Goal: Task Accomplishment & Management: Complete application form

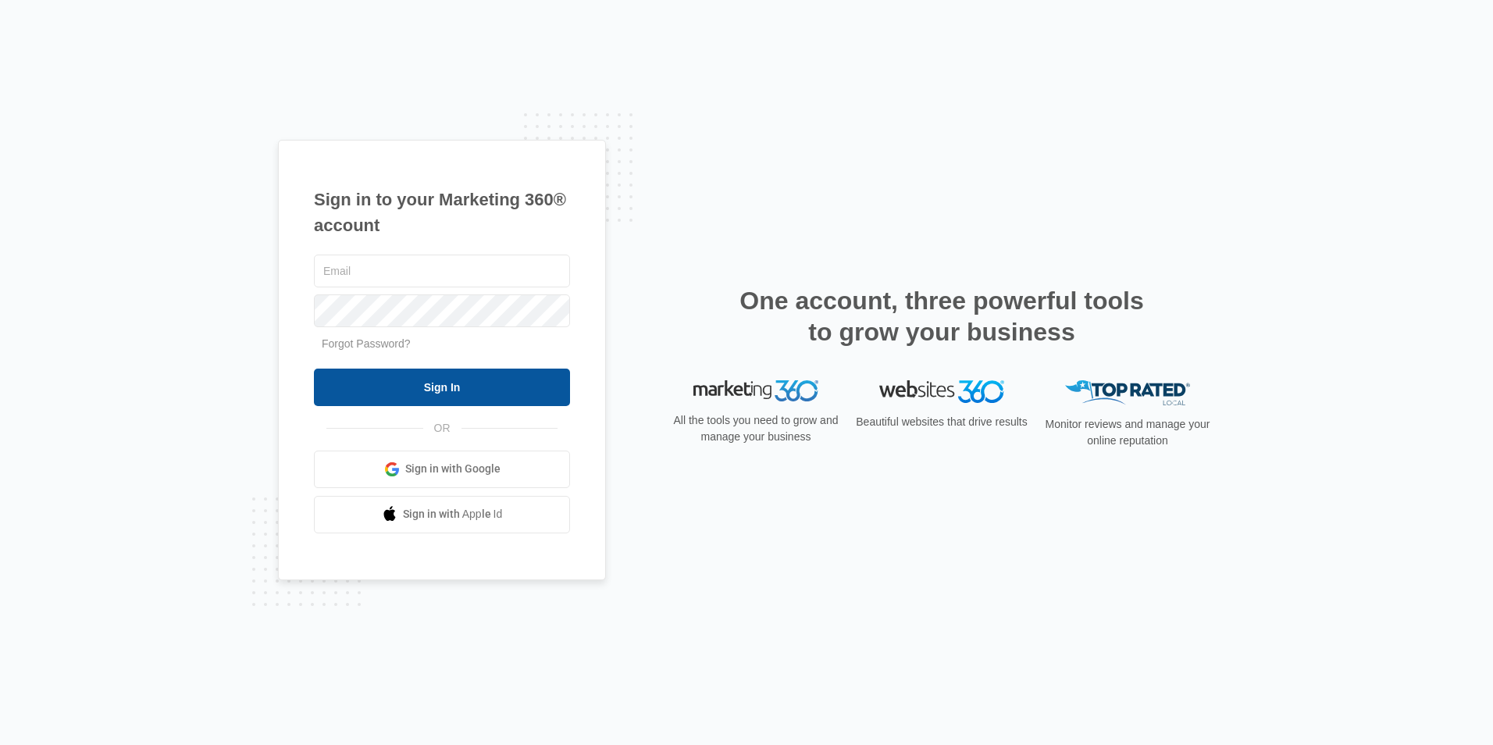
type input "amagnuson@ccaglobal.com"
click at [456, 388] on input "Sign In" at bounding box center [442, 387] width 256 height 37
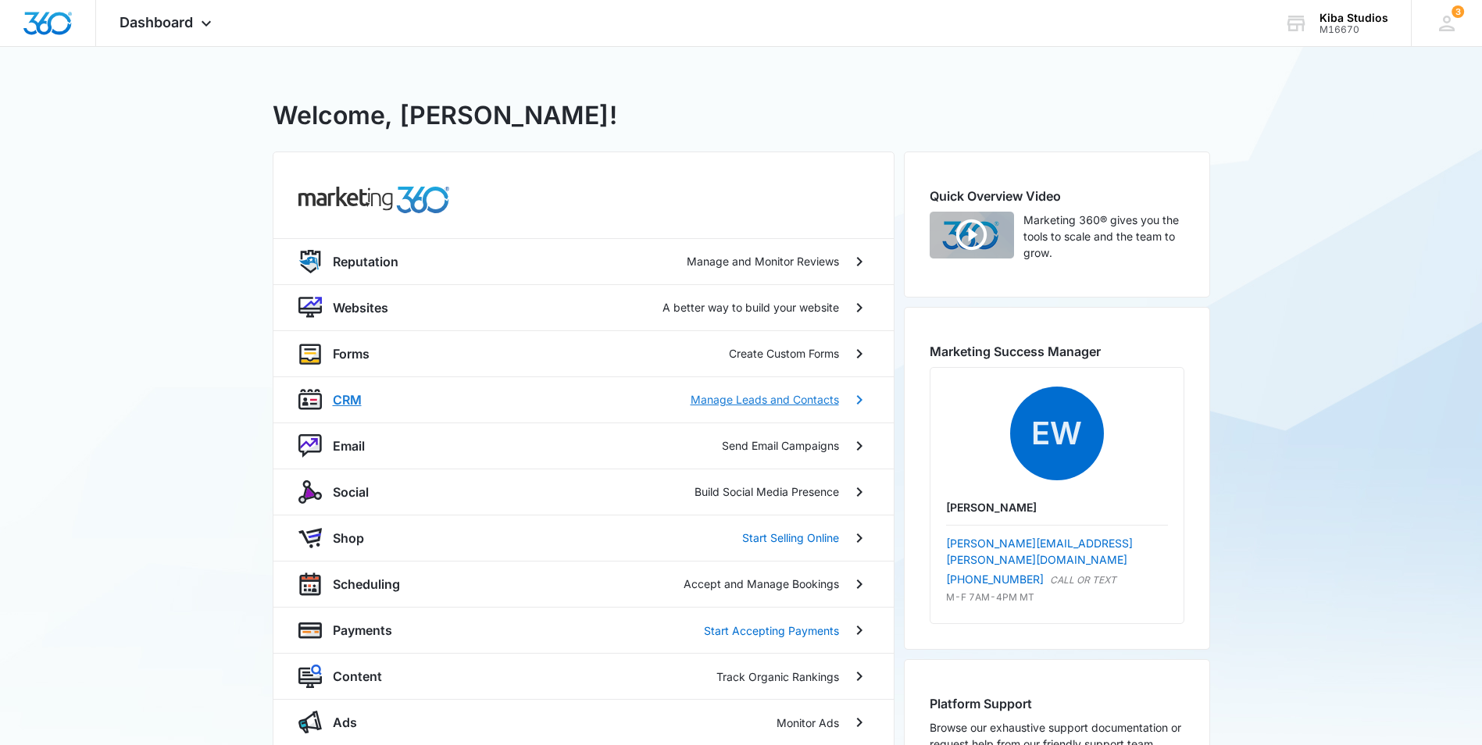
click at [353, 405] on p "CRM" at bounding box center [347, 399] width 29 height 19
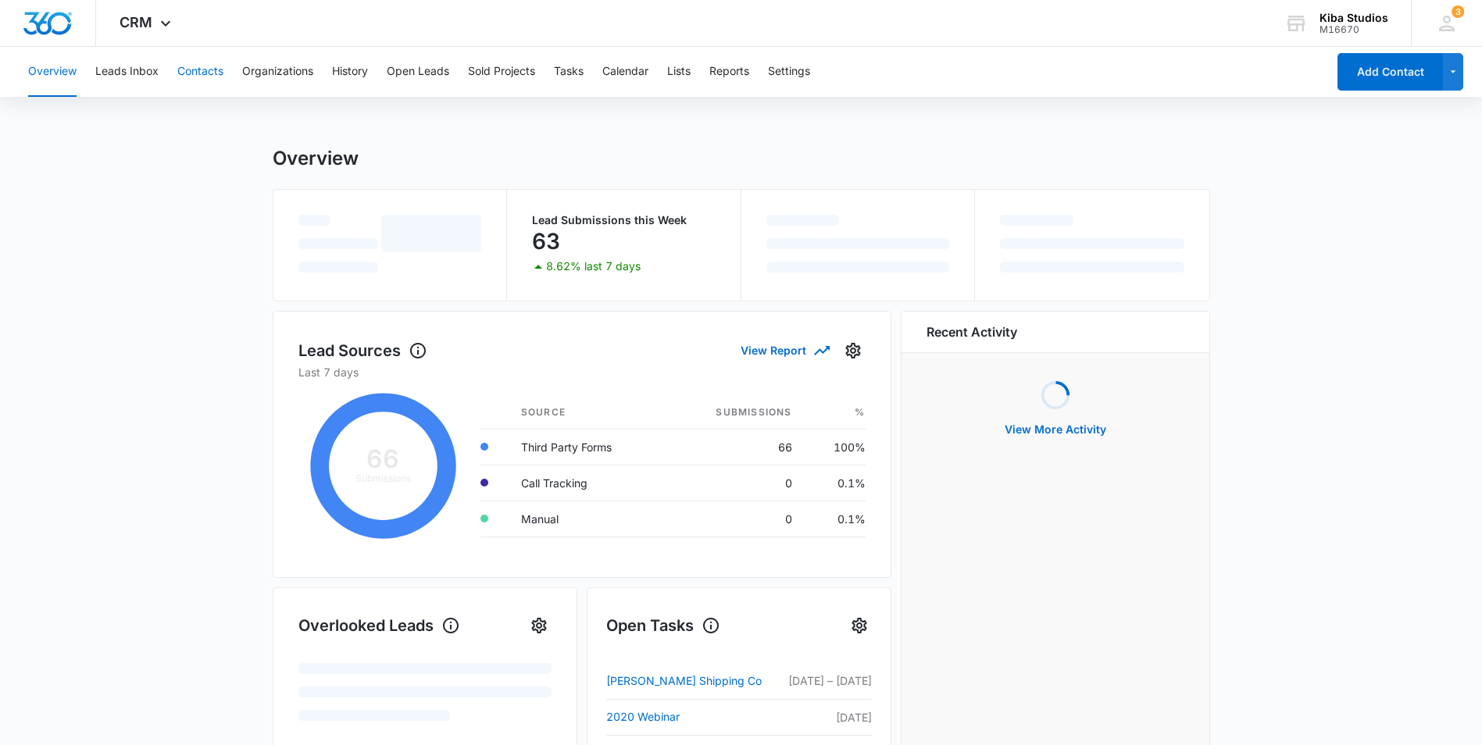
click at [194, 66] on button "Contacts" at bounding box center [200, 72] width 46 height 50
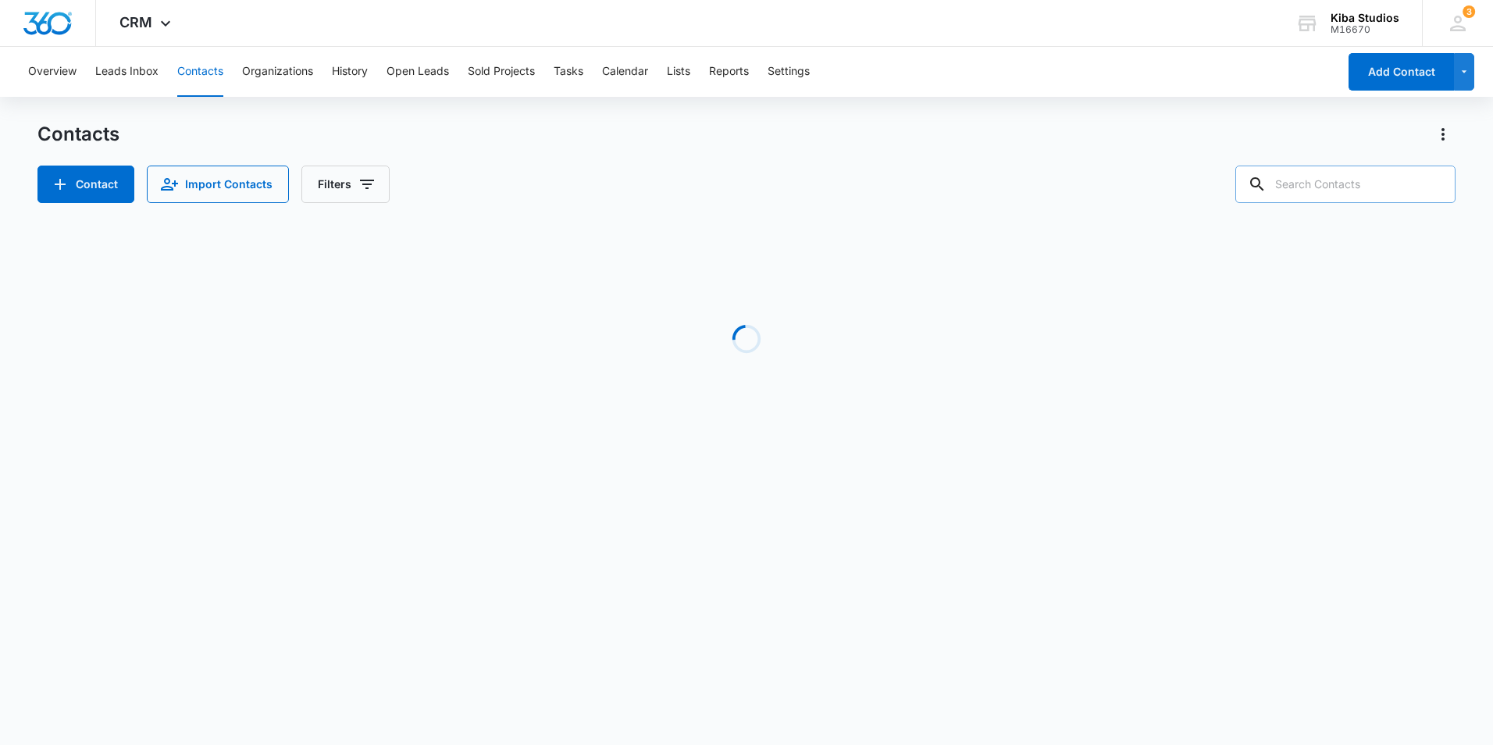
click at [1361, 178] on input "text" at bounding box center [1345, 184] width 220 height 37
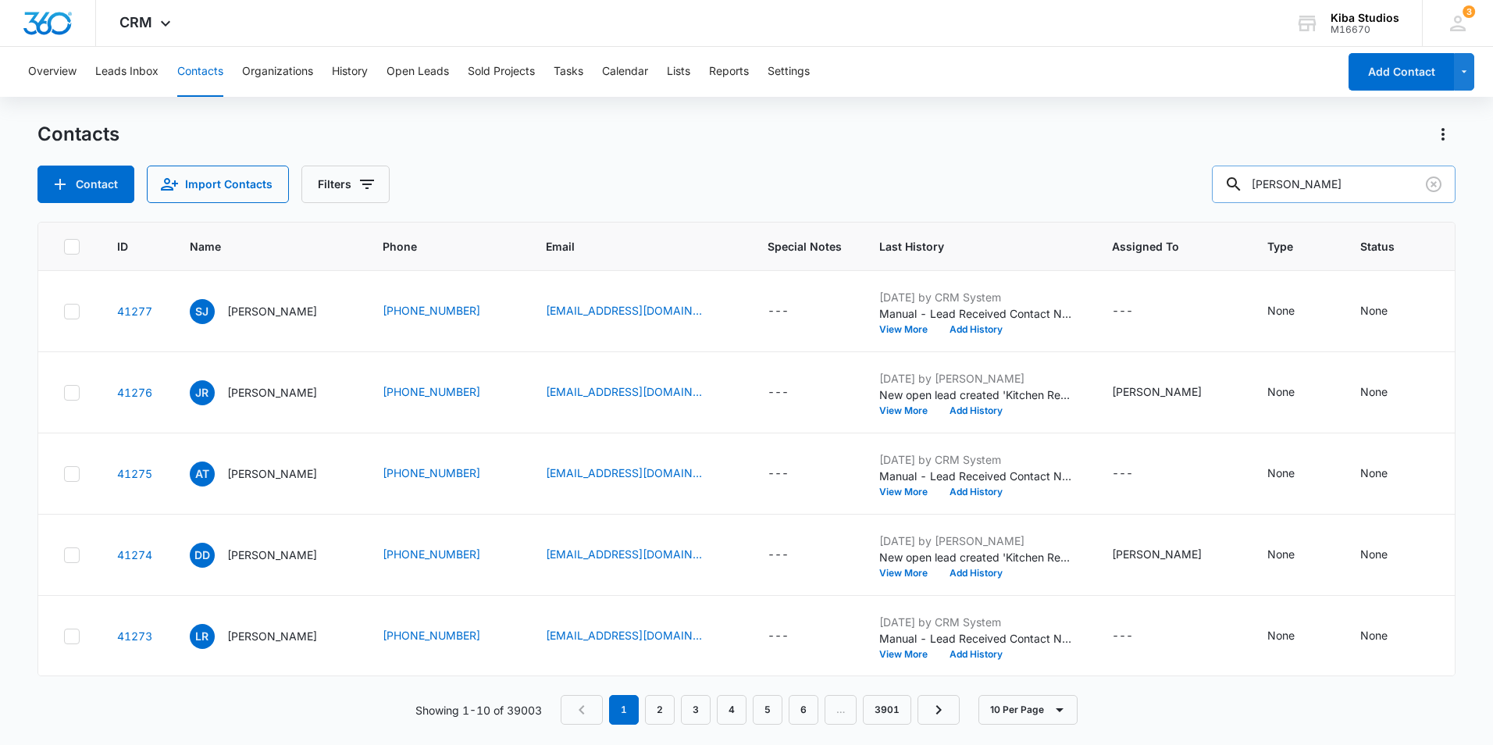
type input "[PERSON_NAME]"
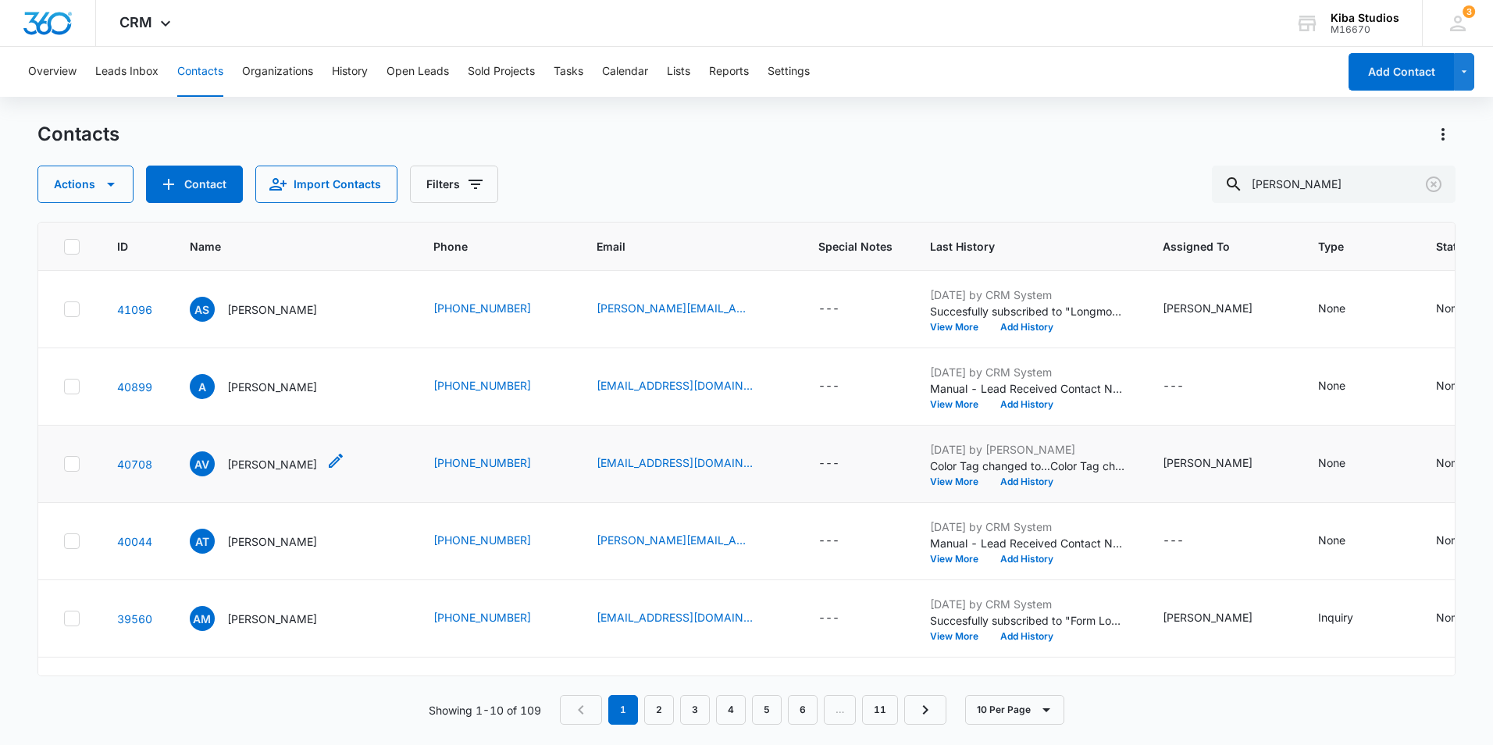
click at [283, 467] on p "[PERSON_NAME]" at bounding box center [272, 464] width 90 height 16
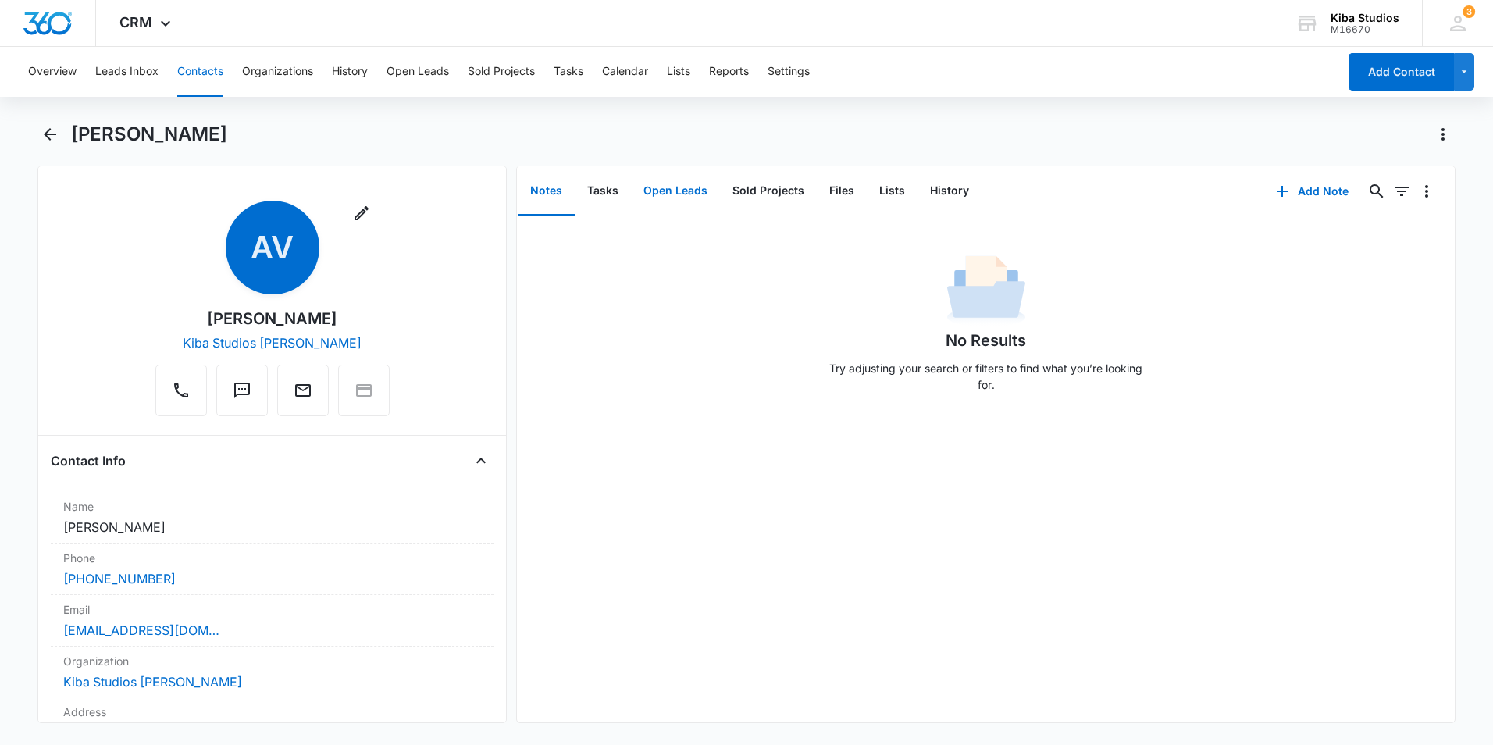
click at [695, 187] on button "Open Leads" at bounding box center [675, 191] width 89 height 48
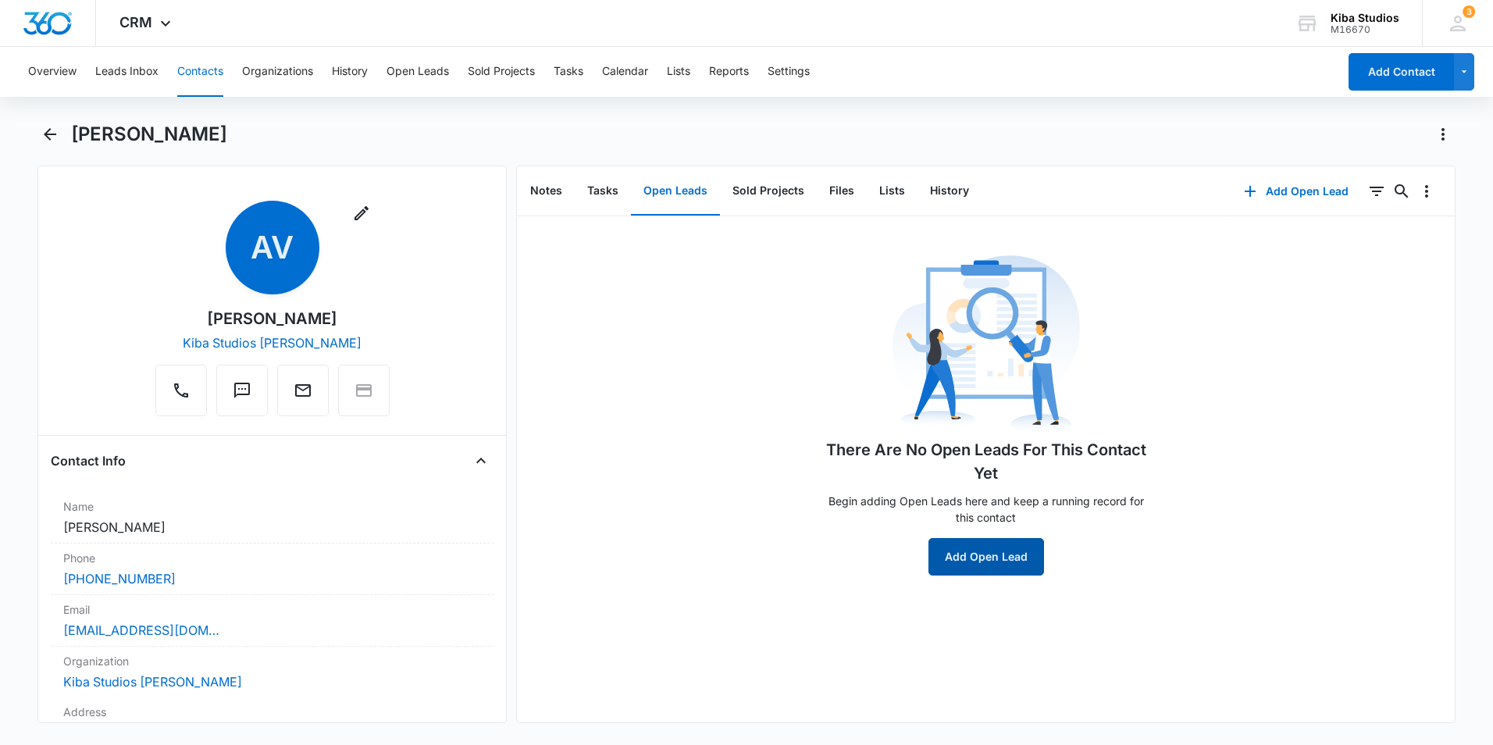
click at [975, 562] on button "Add Open Lead" at bounding box center [987, 556] width 116 height 37
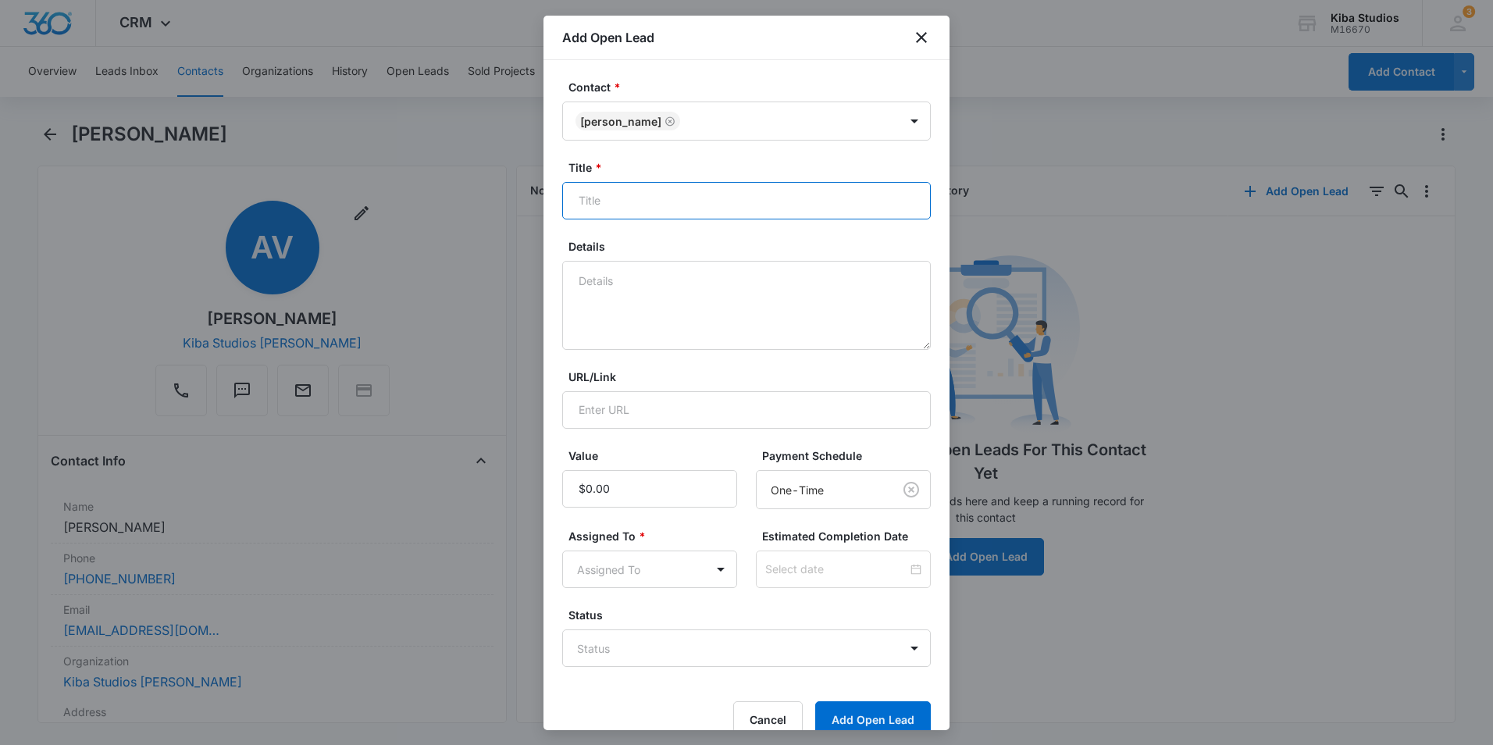
click at [651, 203] on input "Title *" at bounding box center [746, 200] width 369 height 37
type input "Kitchen"
type input "$90,000.00"
click at [640, 571] on body "CRM Apps Reputation Websites Forms CRM Email Social Shop Scheduling Payments PO…" at bounding box center [746, 372] width 1493 height 745
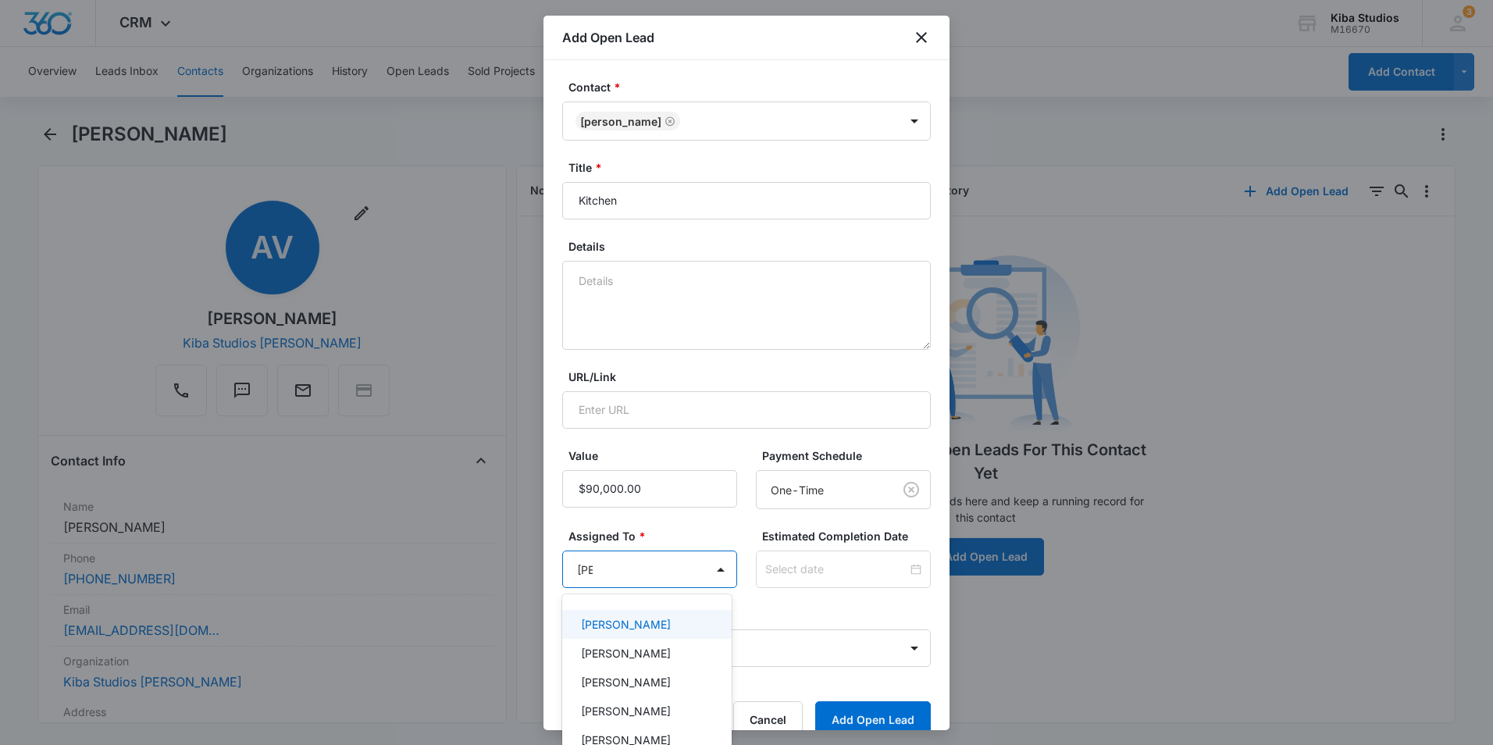
type input "kend"
click at [678, 620] on div "[PERSON_NAME]" at bounding box center [645, 624] width 129 height 16
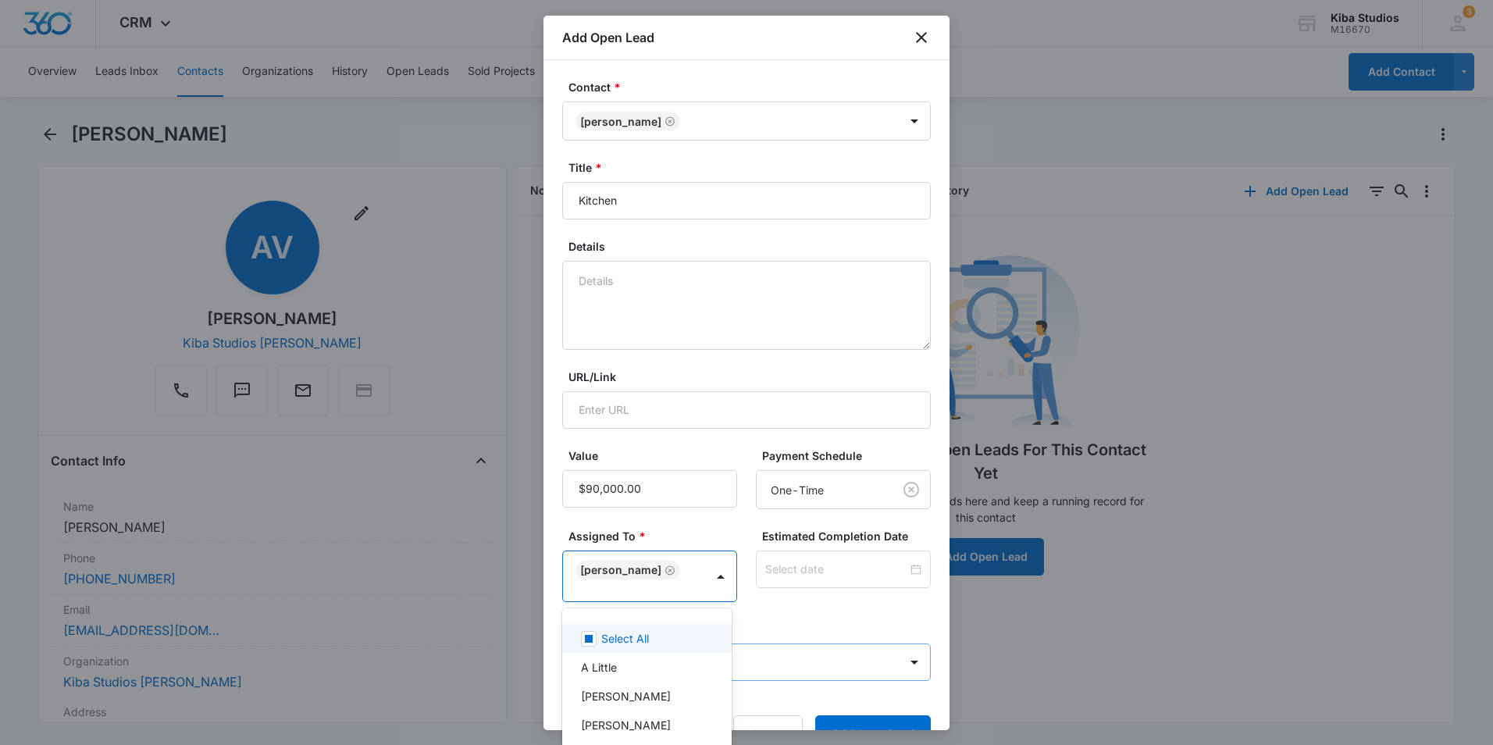
click at [808, 653] on div at bounding box center [746, 372] width 1493 height 745
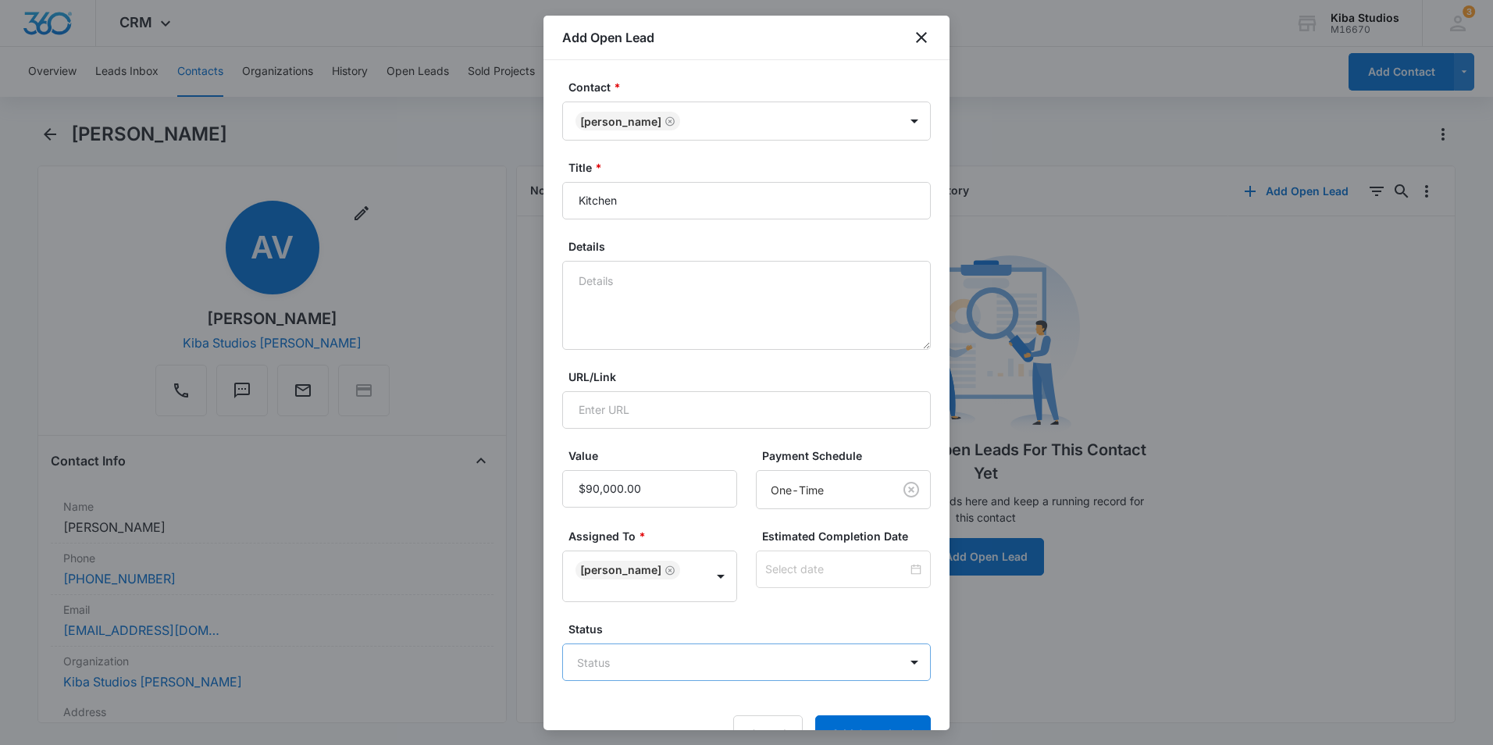
click at [801, 657] on body "CRM Apps Reputation Websites Forms CRM Email Social Shop Scheduling Payments PO…" at bounding box center [746, 372] width 1493 height 745
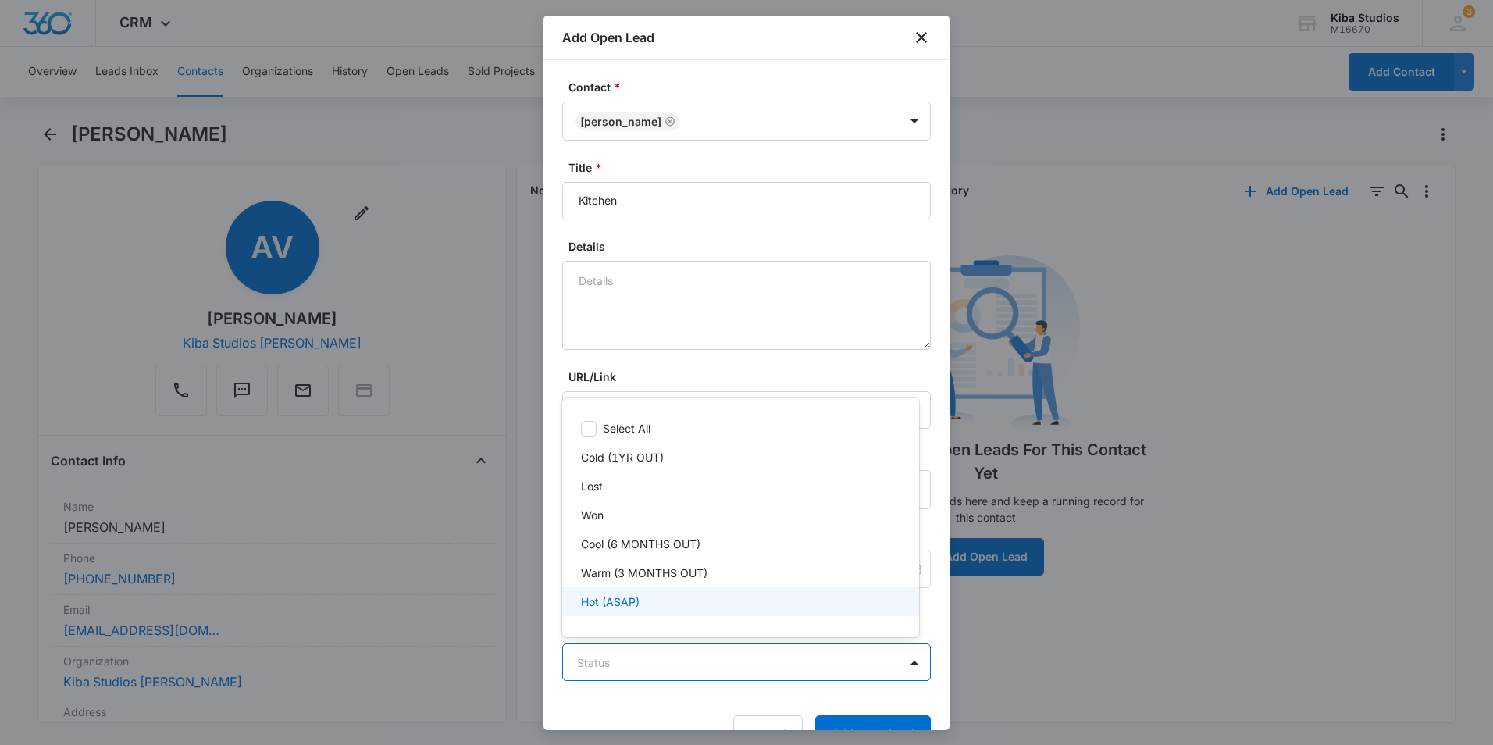
scroll to position [23, 0]
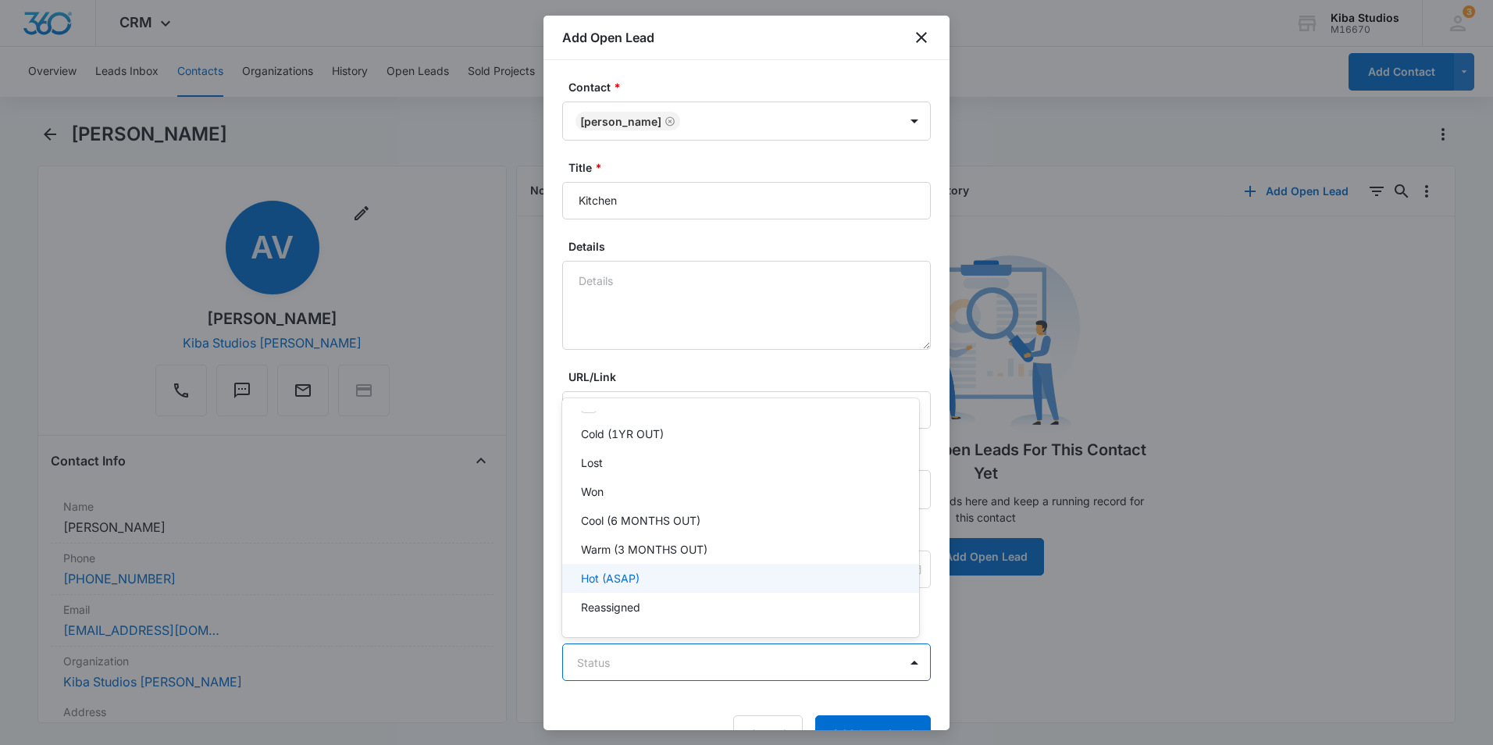
click at [661, 587] on div "Hot (ASAP)" at bounding box center [740, 578] width 357 height 29
click at [888, 725] on div at bounding box center [746, 372] width 1493 height 745
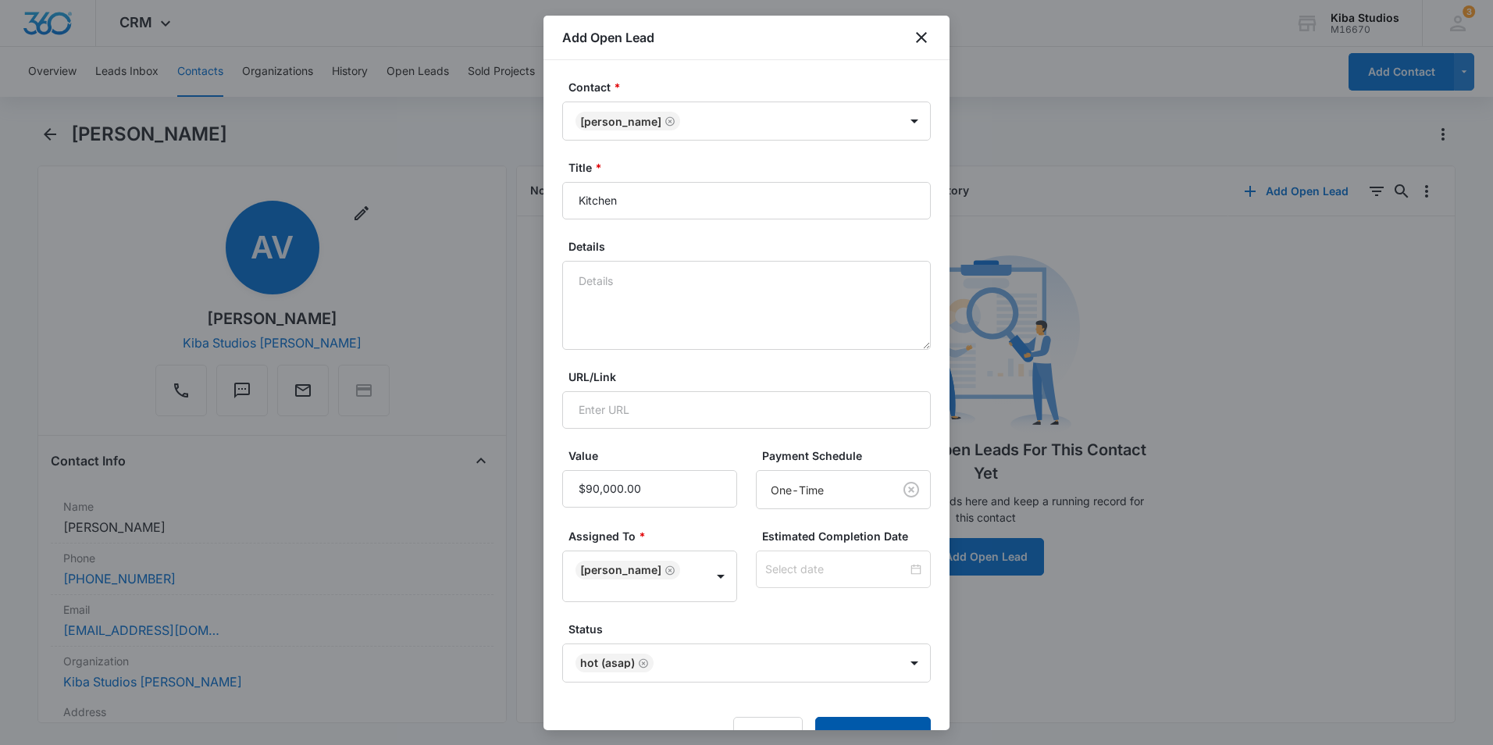
click at [887, 719] on button "Add Open Lead" at bounding box center [873, 735] width 116 height 37
